Goal: Transaction & Acquisition: Purchase product/service

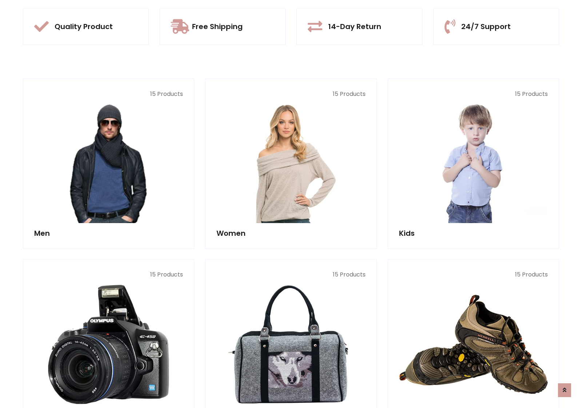
scroll to position [684, 0]
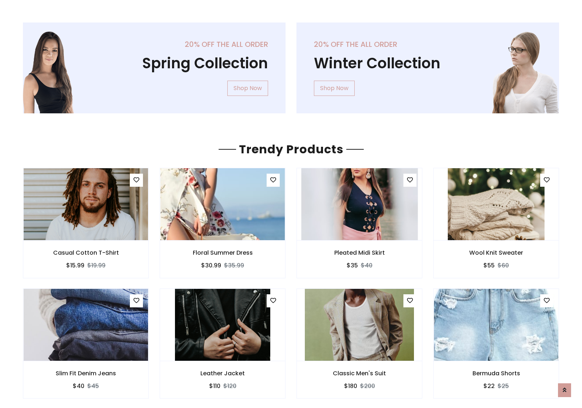
click at [359, 204] on img at bounding box center [359, 204] width 116 height 175
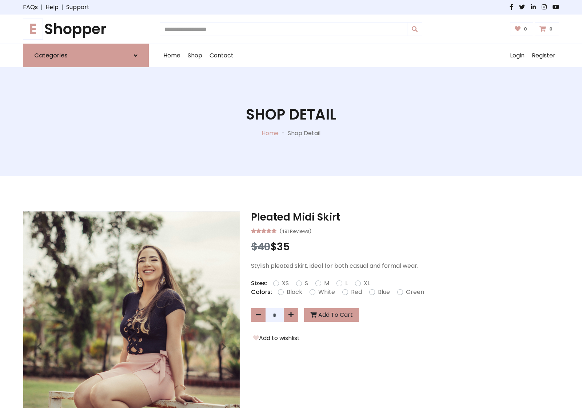
click at [86, 29] on h1 "E Shopper" at bounding box center [86, 28] width 126 height 17
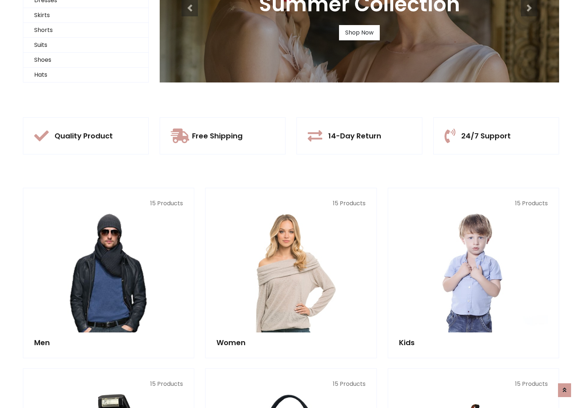
scroll to position [70, 0]
